Goal: Contribute content: Add original content to the website for others to see

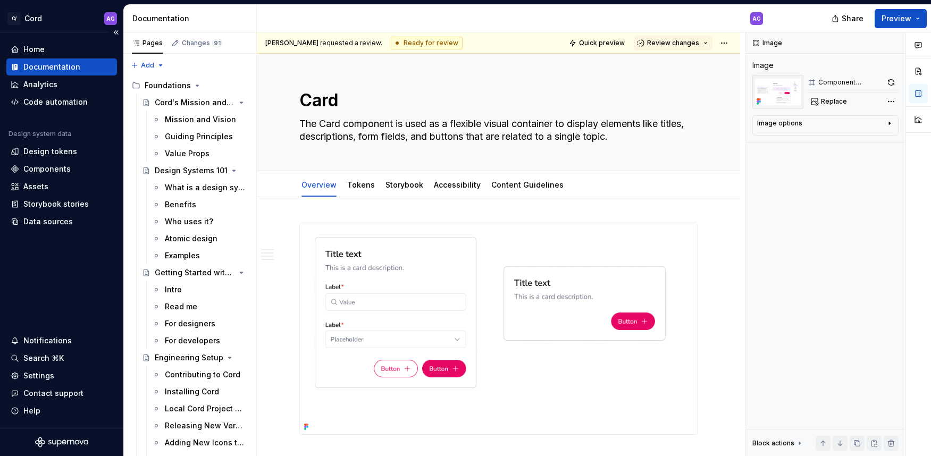
click at [47, 66] on div "Documentation" at bounding box center [51, 67] width 57 height 11
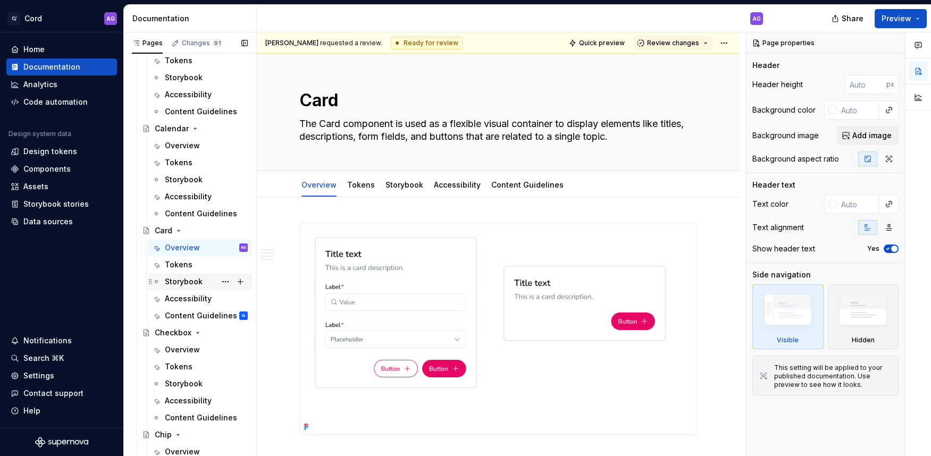
scroll to position [1564, 0]
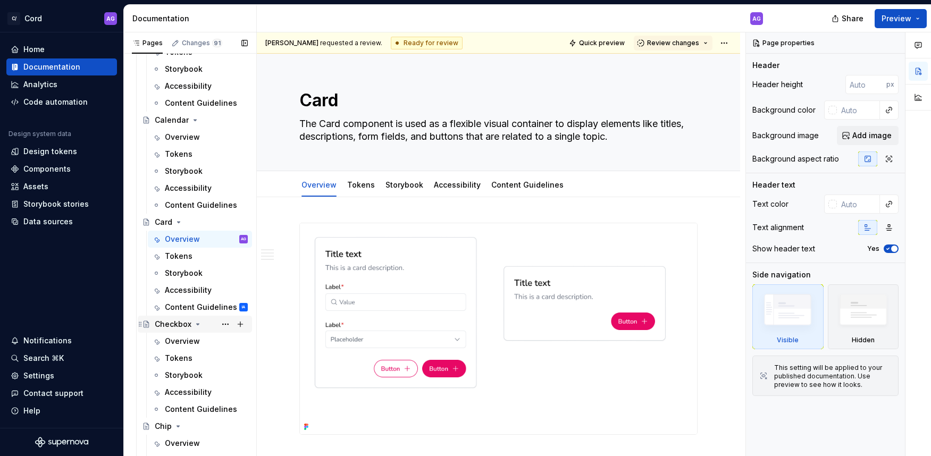
click at [174, 319] on div "Checkbox" at bounding box center [173, 324] width 37 height 11
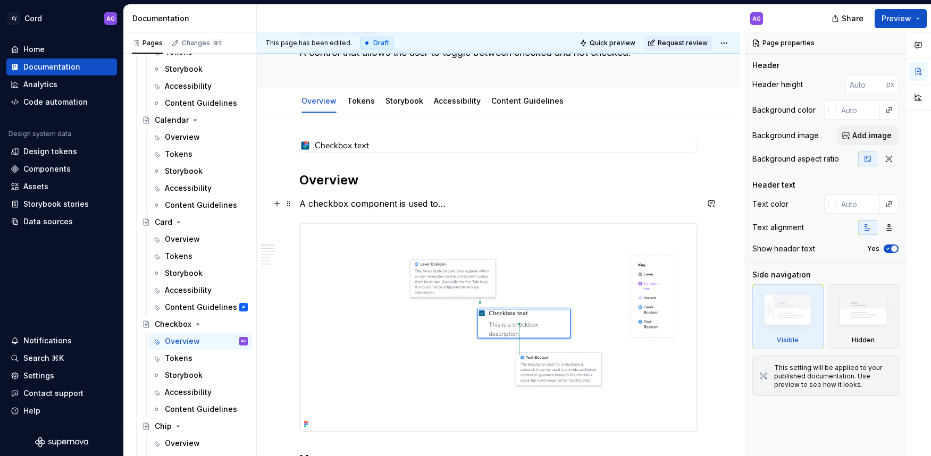
scroll to position [70, 0]
click at [342, 146] on img at bounding box center [335, 146] width 70 height 13
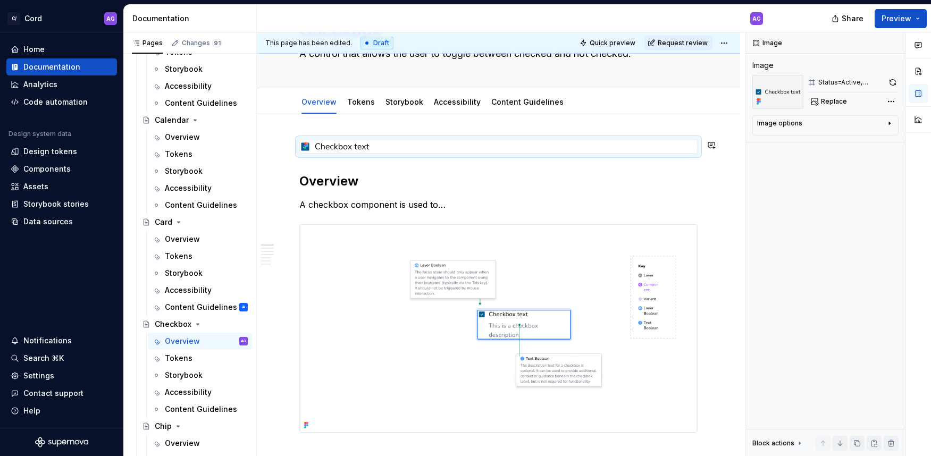
scroll to position [0, 0]
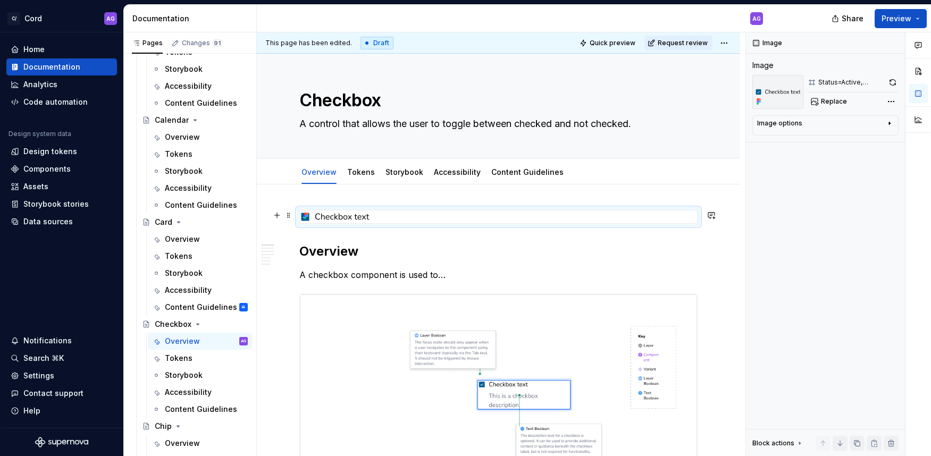
click at [308, 218] on icon at bounding box center [306, 216] width 9 height 9
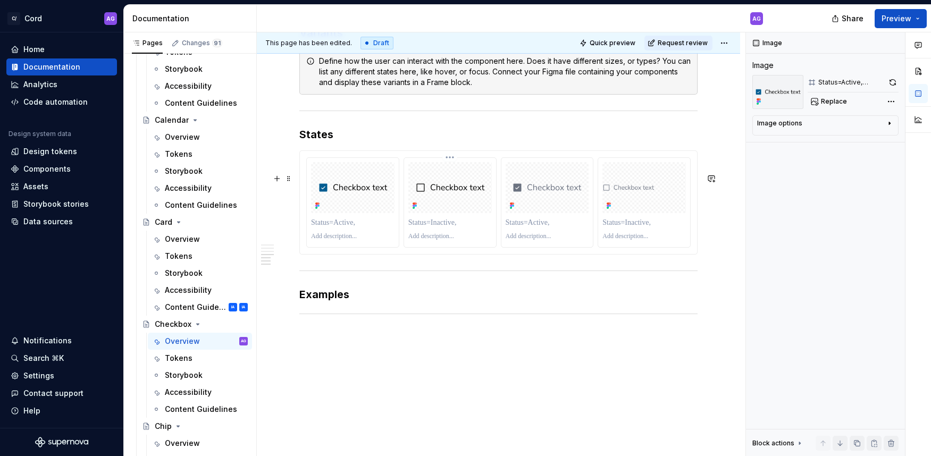
scroll to position [1100, 0]
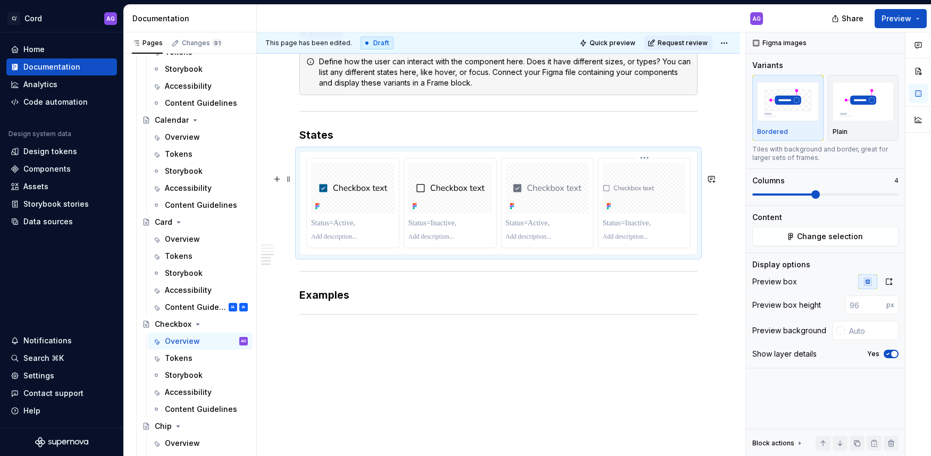
click at [656, 214] on div at bounding box center [643, 188] width 83 height 51
click at [654, 214] on div at bounding box center [643, 188] width 83 height 51
click at [639, 214] on div at bounding box center [643, 188] width 83 height 51
click at [665, 231] on div at bounding box center [643, 223] width 83 height 15
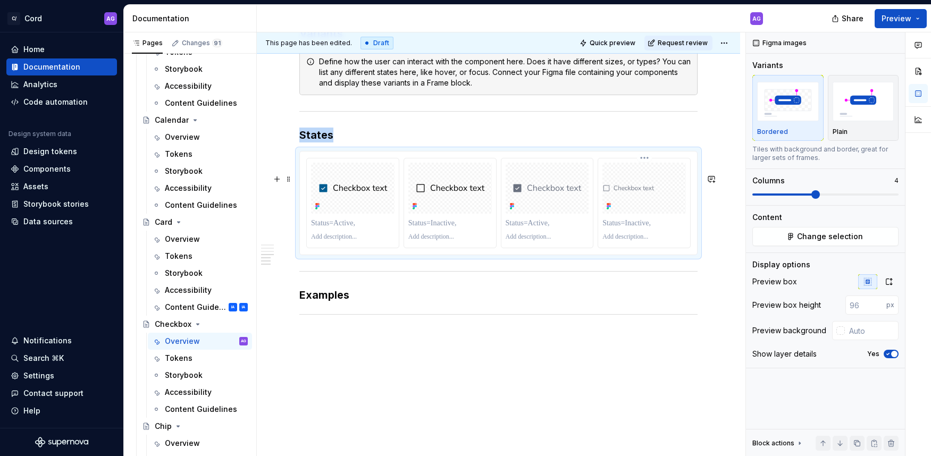
click at [639, 214] on div at bounding box center [643, 188] width 83 height 51
drag, startPoint x: 563, startPoint y: 238, endPoint x: 583, endPoint y: 235, distance: 20.4
click at [563, 238] on div at bounding box center [547, 202] width 92 height 89
click at [835, 239] on span "Change selection" at bounding box center [830, 236] width 66 height 11
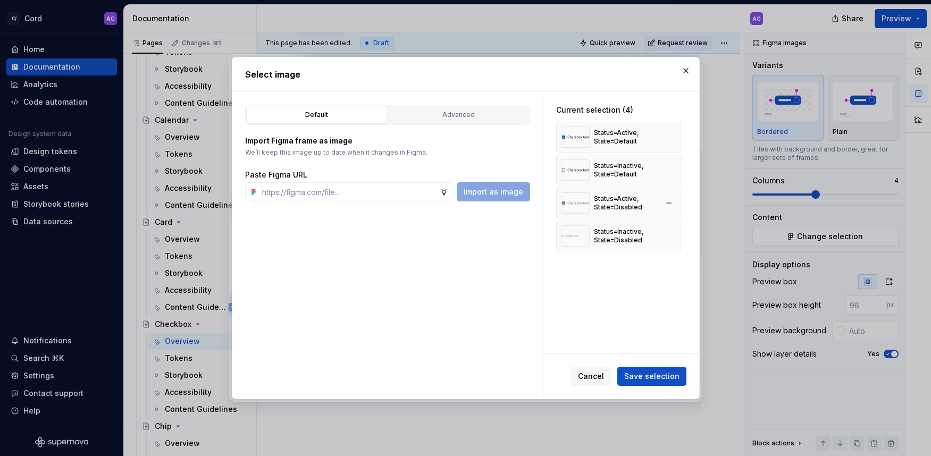
type textarea "*"
click at [635, 237] on div "Status=Inactive, State=Disabled" at bounding box center [625, 235] width 63 height 17
click at [674, 238] on button "button" at bounding box center [668, 236] width 15 height 15
click at [352, 190] on input "text" at bounding box center [349, 191] width 182 height 19
paste input "[URL][DOMAIN_NAME]"
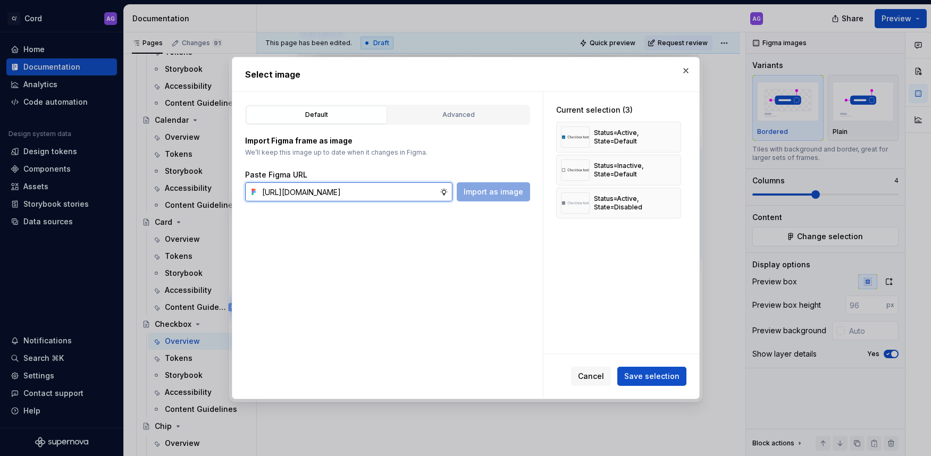
scroll to position [0, 280]
type input "[URL][DOMAIN_NAME]"
click at [492, 196] on span "Import as image" at bounding box center [493, 192] width 60 height 11
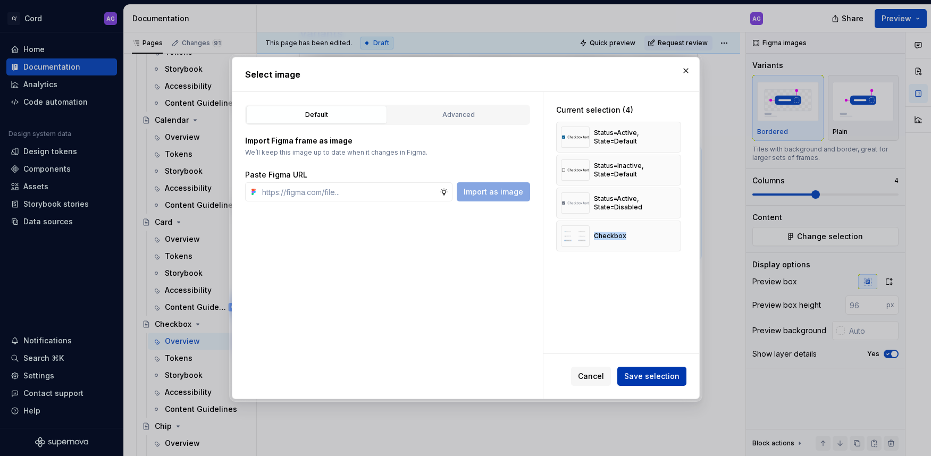
click at [653, 372] on span "Save selection" at bounding box center [651, 376] width 55 height 11
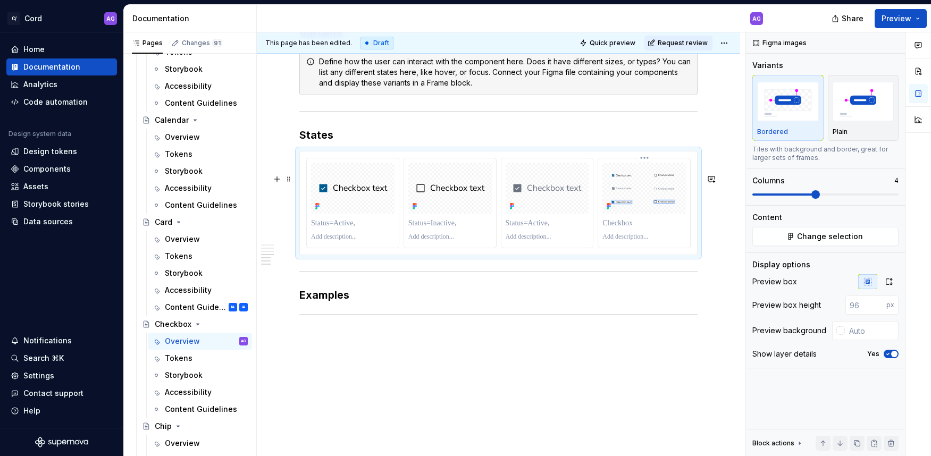
click at [628, 229] on p at bounding box center [643, 223] width 83 height 11
click at [631, 229] on p at bounding box center [643, 223] width 83 height 11
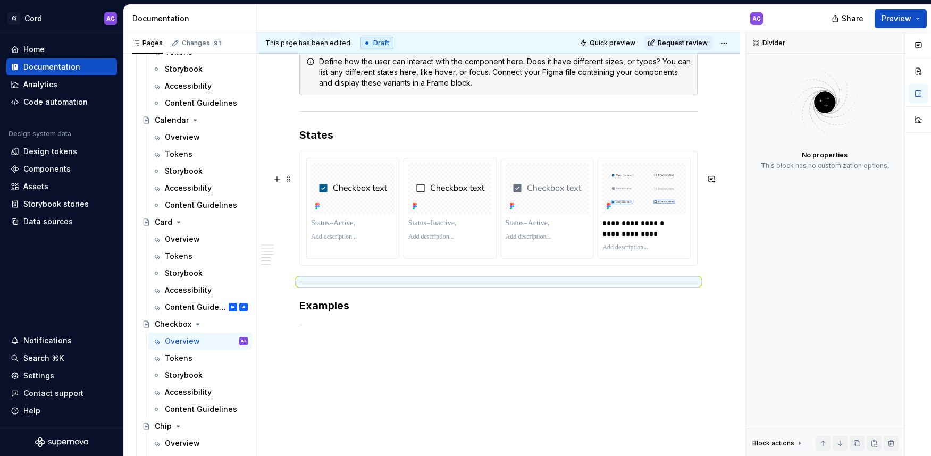
scroll to position [1101, 0]
click at [553, 227] on p at bounding box center [546, 222] width 83 height 11
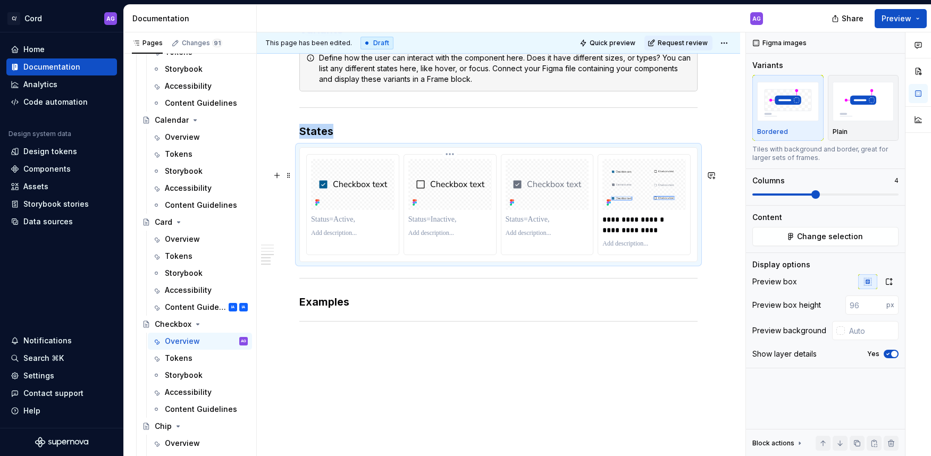
click at [426, 244] on div at bounding box center [450, 199] width 92 height 89
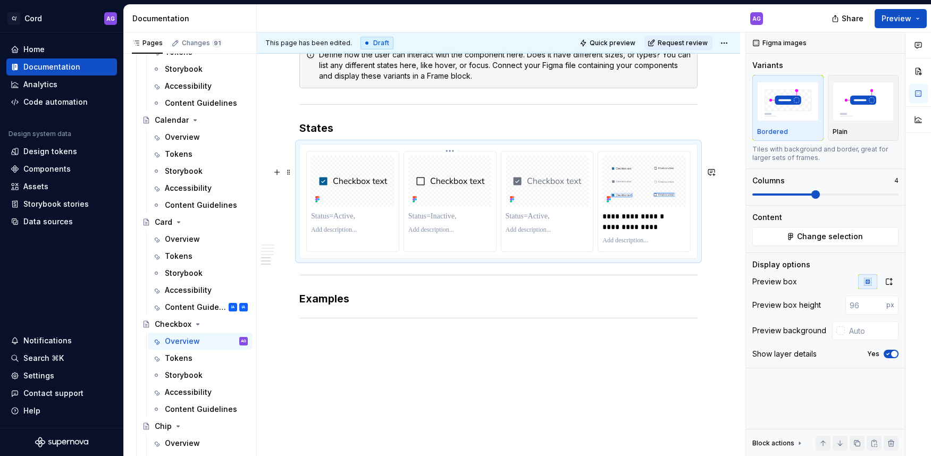
click at [433, 222] on p at bounding box center [449, 216] width 83 height 11
click at [434, 220] on p at bounding box center [449, 214] width 83 height 11
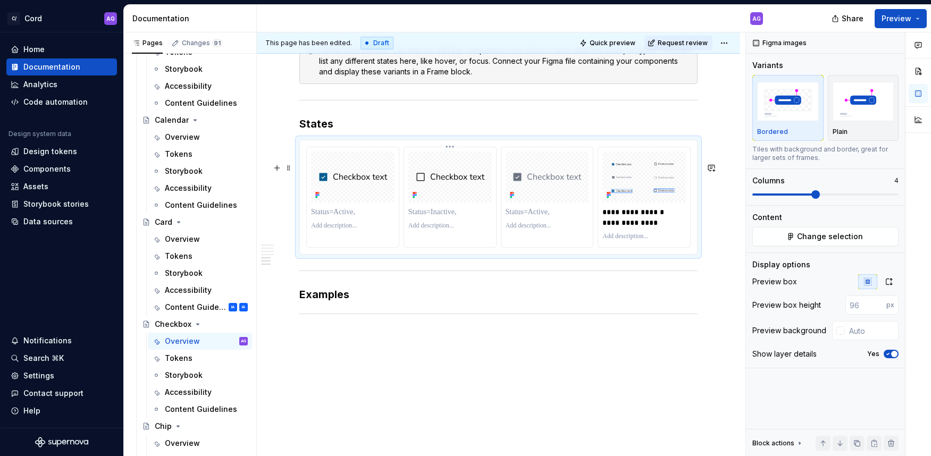
click at [434, 217] on p at bounding box center [449, 212] width 83 height 11
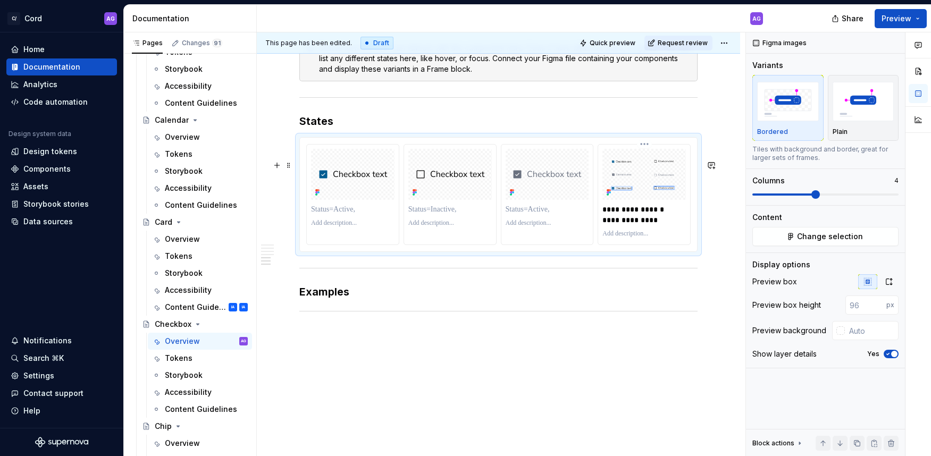
click at [637, 225] on p "**********" at bounding box center [644, 214] width 85 height 21
drag, startPoint x: 369, startPoint y: 43, endPoint x: 346, endPoint y: 41, distance: 23.4
click at [369, 42] on div "Draft" at bounding box center [376, 43] width 33 height 13
click at [336, 43] on span "This page has been edited." at bounding box center [308, 43] width 87 height 9
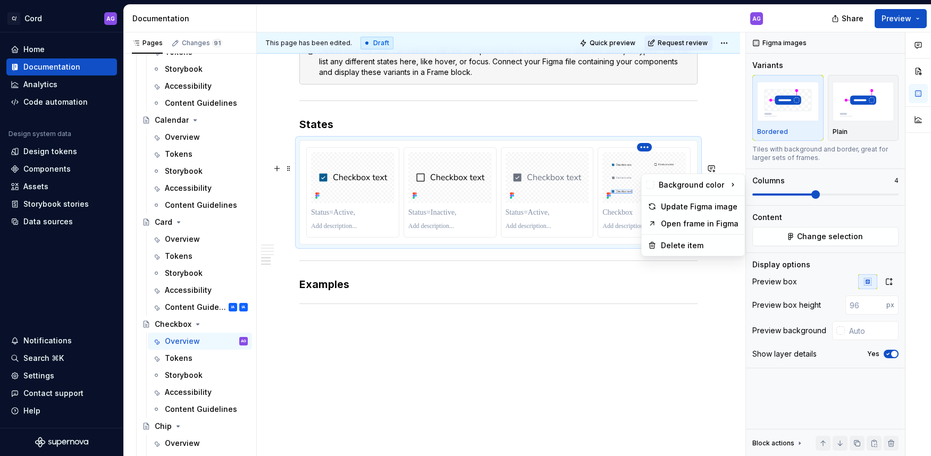
click at [647, 167] on html "C/ Cord AG Home Documentation Analytics Code automation Design system data Desi…" at bounding box center [465, 228] width 931 height 456
click at [538, 210] on html "C/ Cord AG Home Documentation Analytics Code automation Design system data Desi…" at bounding box center [465, 228] width 931 height 456
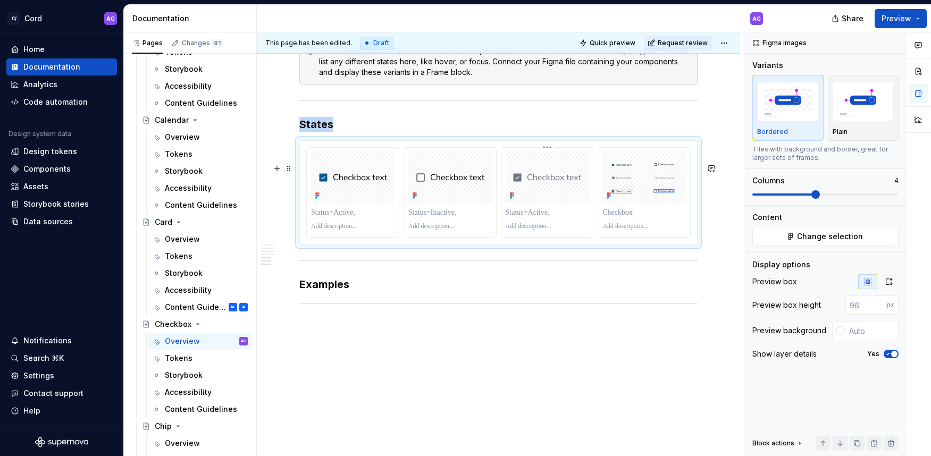
click at [547, 203] on div at bounding box center [546, 177] width 83 height 51
click at [552, 203] on div at bounding box center [546, 177] width 83 height 51
click at [806, 237] on span "Change selection" at bounding box center [830, 236] width 66 height 11
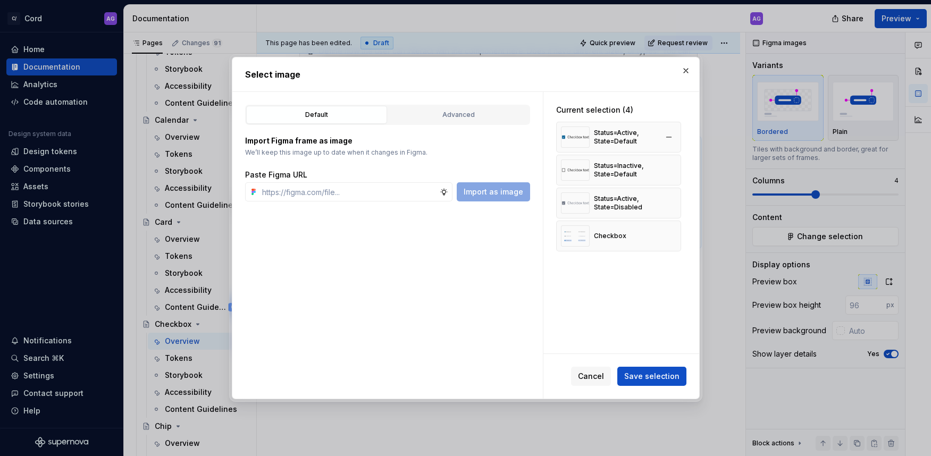
click at [618, 138] on div "Status=Active, State=Default" at bounding box center [625, 137] width 63 height 17
click at [576, 138] on img at bounding box center [575, 136] width 29 height 21
click at [564, 139] on img at bounding box center [575, 136] width 29 height 21
click at [369, 192] on input "text" at bounding box center [349, 191] width 182 height 19
click at [434, 117] on div "Advanced" at bounding box center [458, 114] width 133 height 11
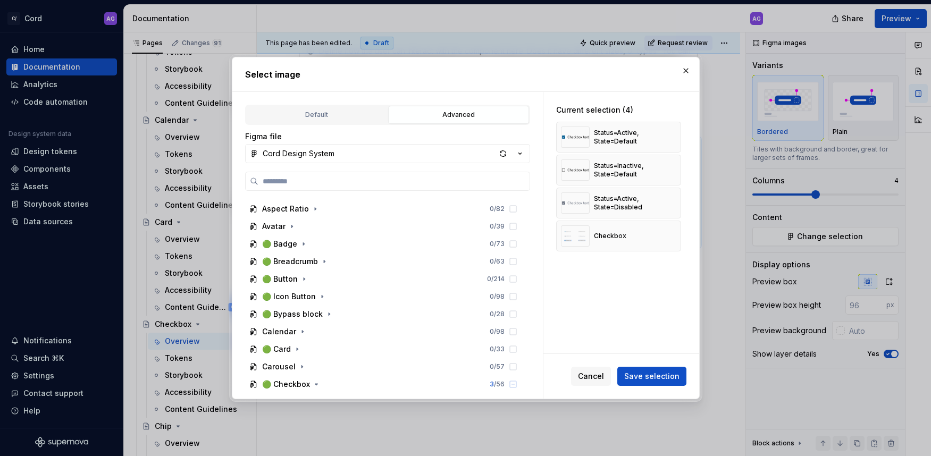
scroll to position [138, 0]
click at [293, 351] on icon "button" at bounding box center [297, 348] width 9 height 9
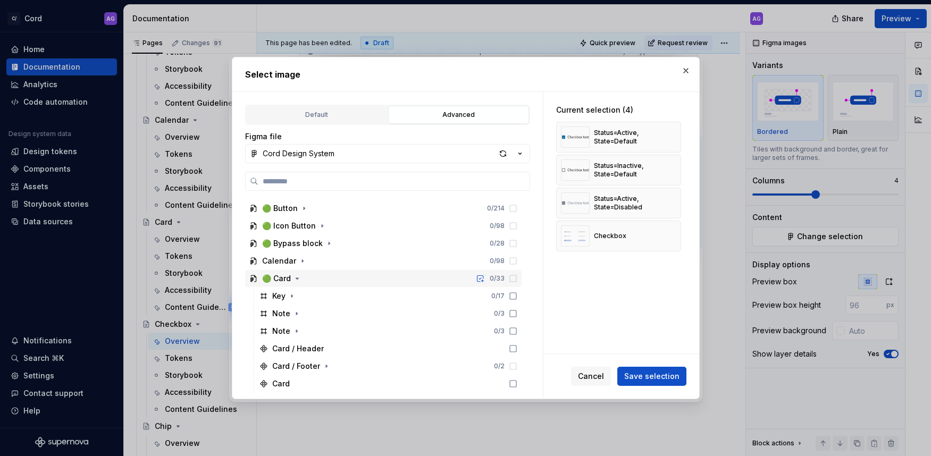
scroll to position [210, 0]
click at [296, 277] on icon "button" at bounding box center [297, 276] width 3 height 1
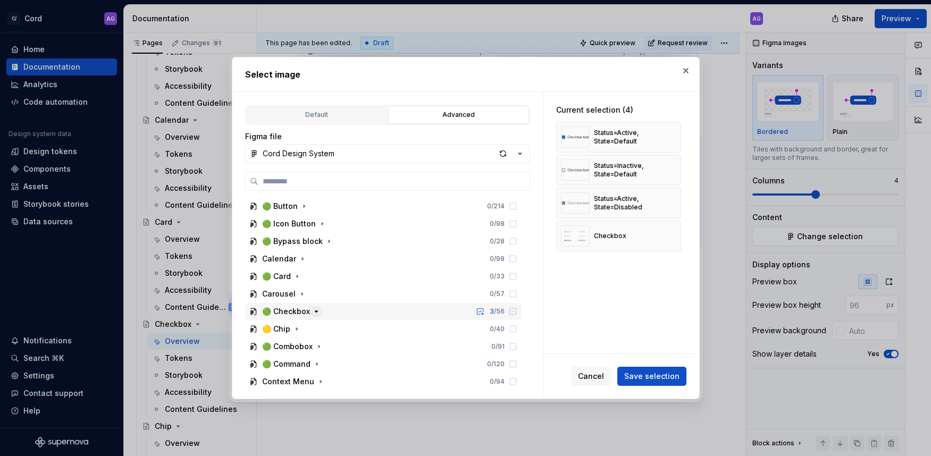
click at [312, 313] on icon "button" at bounding box center [316, 311] width 9 height 9
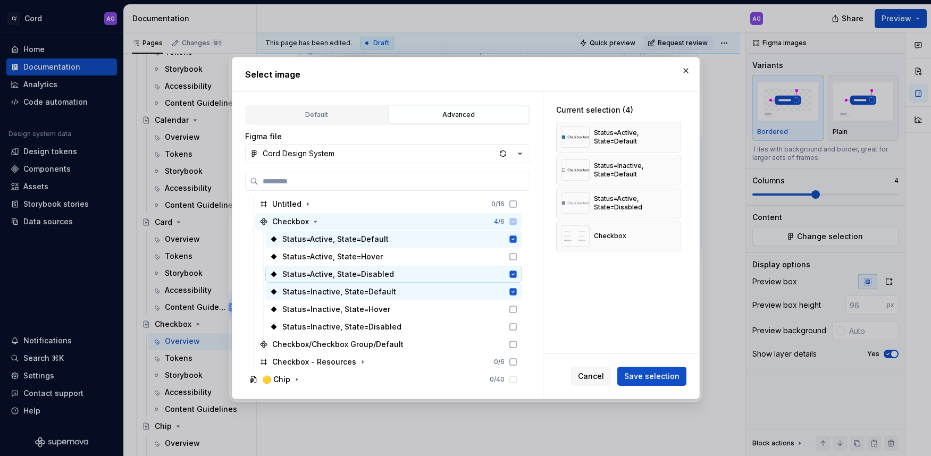
scroll to position [424, 0]
click at [517, 326] on icon at bounding box center [513, 326] width 9 height 9
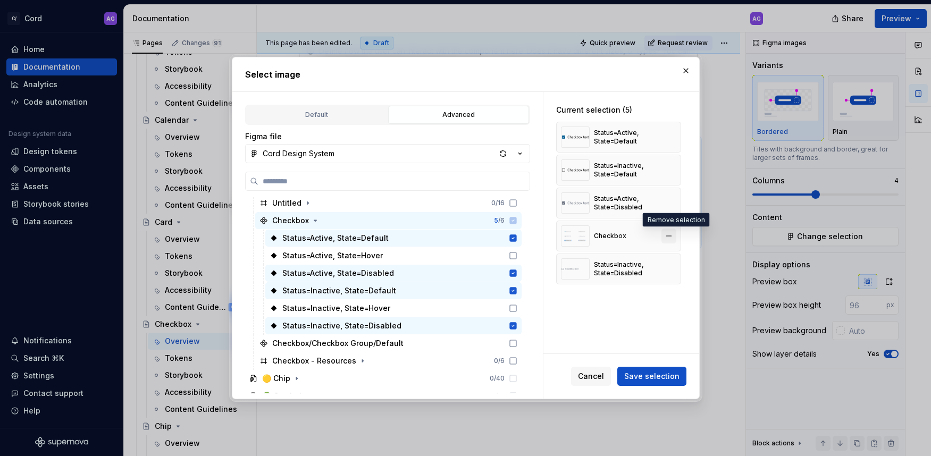
click at [673, 233] on button "button" at bounding box center [668, 236] width 15 height 15
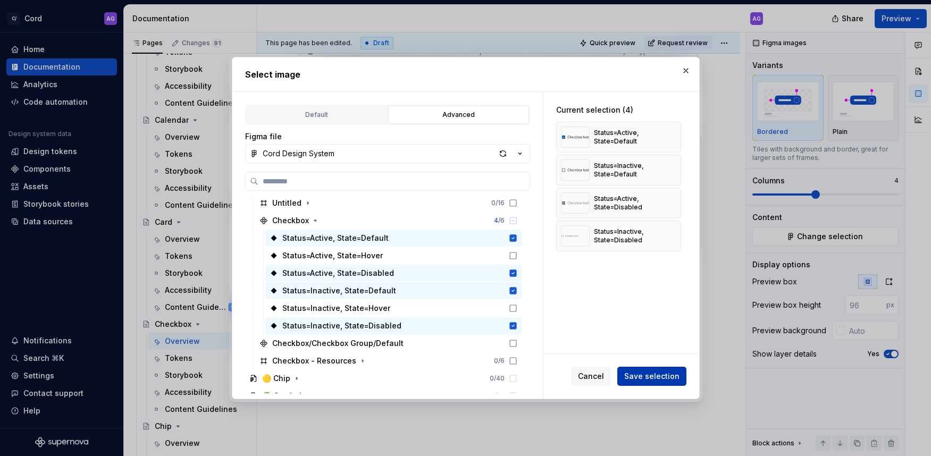
click at [656, 380] on span "Save selection" at bounding box center [651, 376] width 55 height 11
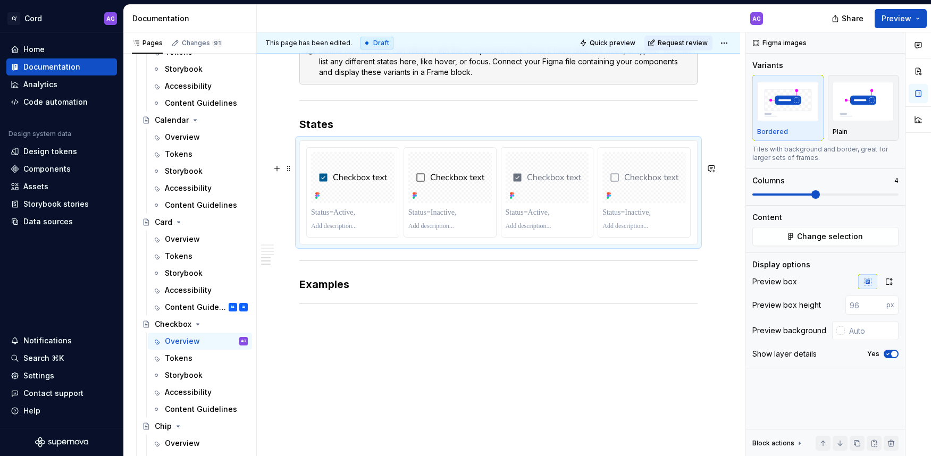
scroll to position [1111, 0]
type textarea "*"
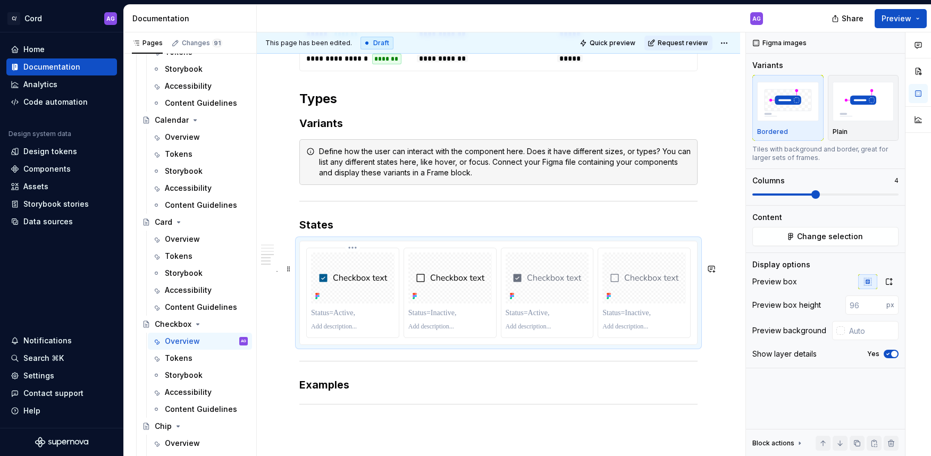
scroll to position [1010, 0]
click at [348, 320] on div at bounding box center [352, 312] width 83 height 15
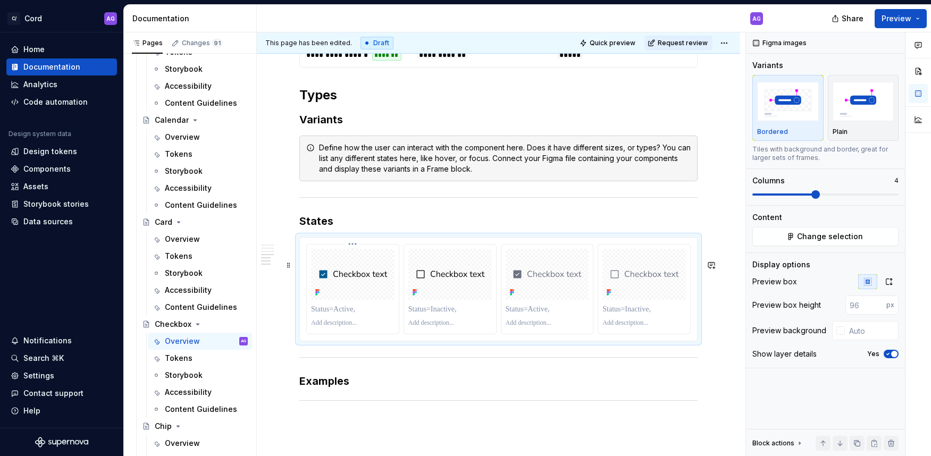
scroll to position [1014, 0]
click at [327, 314] on p at bounding box center [352, 308] width 83 height 11
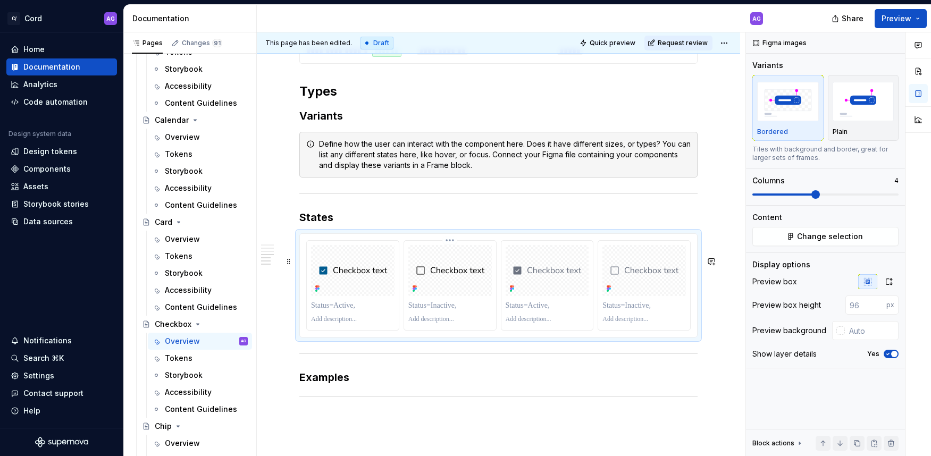
click at [454, 311] on p at bounding box center [449, 305] width 83 height 11
drag, startPoint x: 312, startPoint y: 327, endPoint x: 366, endPoint y: 332, distance: 53.8
click at [366, 309] on p at bounding box center [352, 304] width 83 height 11
drag, startPoint x: 364, startPoint y: 327, endPoint x: 319, endPoint y: 342, distance: 46.6
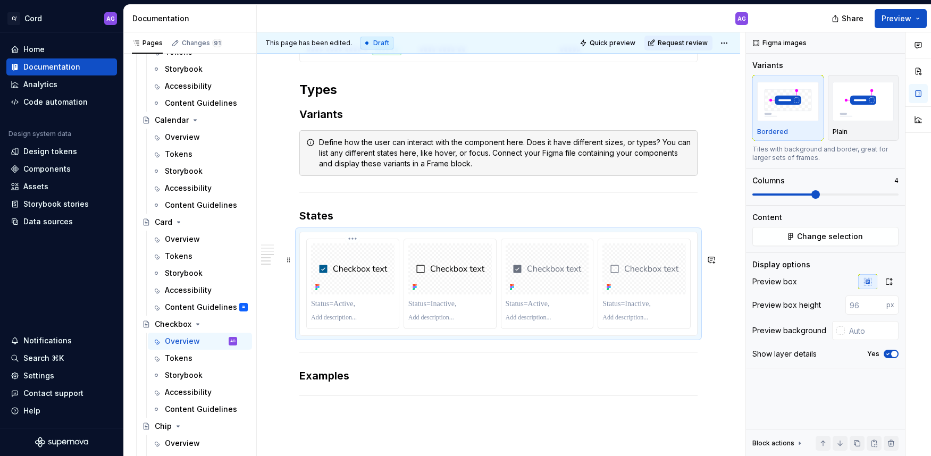
click at [318, 328] on div at bounding box center [353, 283] width 92 height 89
click at [332, 309] on p at bounding box center [352, 304] width 83 height 11
click at [333, 309] on p at bounding box center [352, 303] width 83 height 11
click at [455, 309] on p at bounding box center [449, 304] width 83 height 11
click at [531, 309] on p at bounding box center [546, 304] width 83 height 11
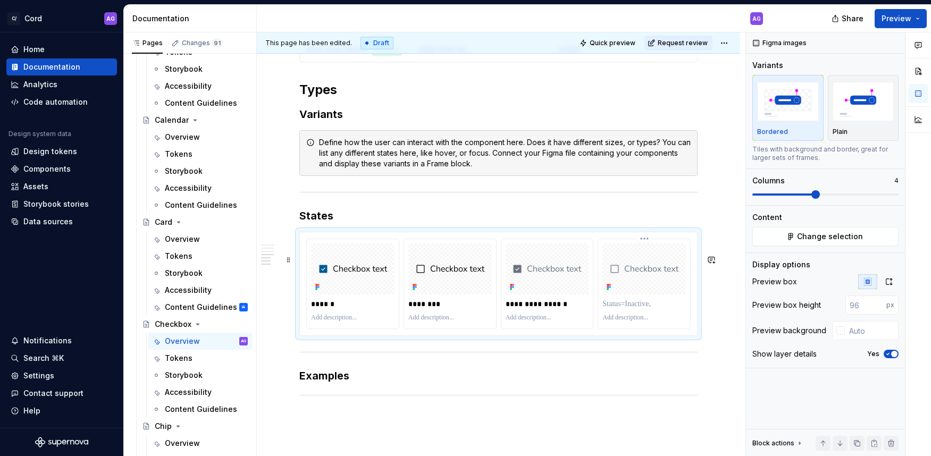
click at [651, 309] on p at bounding box center [643, 304] width 83 height 11
click at [350, 309] on p "******" at bounding box center [353, 304] width 85 height 11
click at [340, 309] on p "**********" at bounding box center [353, 304] width 85 height 11
drag, startPoint x: 340, startPoint y: 328, endPoint x: 348, endPoint y: 327, distance: 7.5
click at [341, 309] on p "**********" at bounding box center [353, 304] width 85 height 11
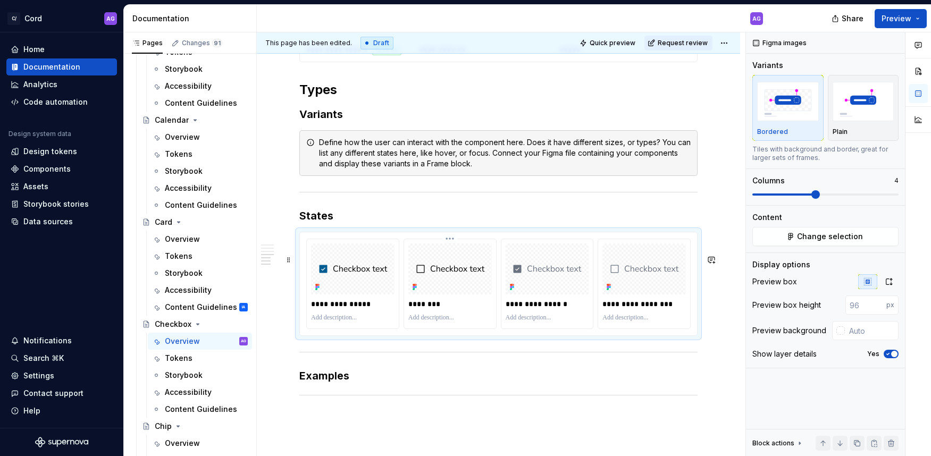
click at [441, 309] on p "********" at bounding box center [450, 304] width 85 height 11
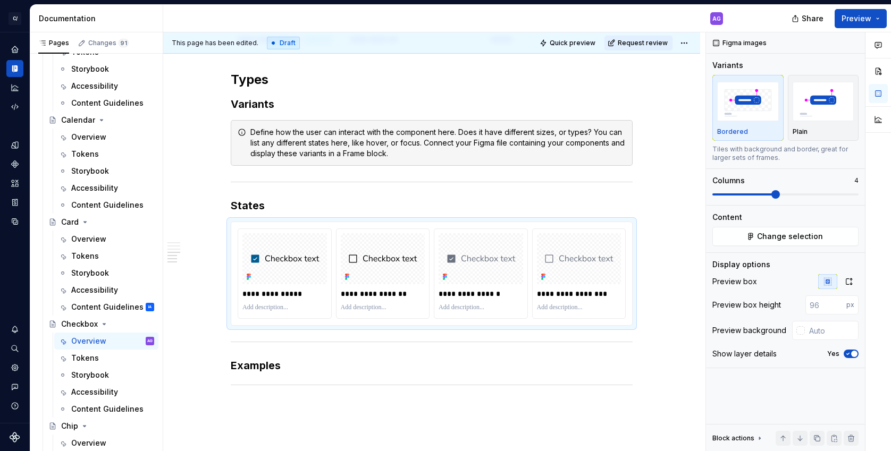
scroll to position [1034, 0]
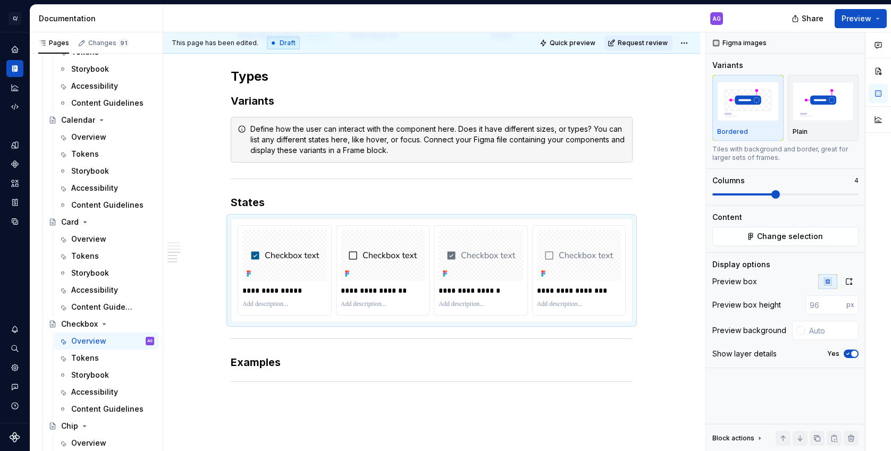
type textarea "*"
